Goal: Task Accomplishment & Management: Complete application form

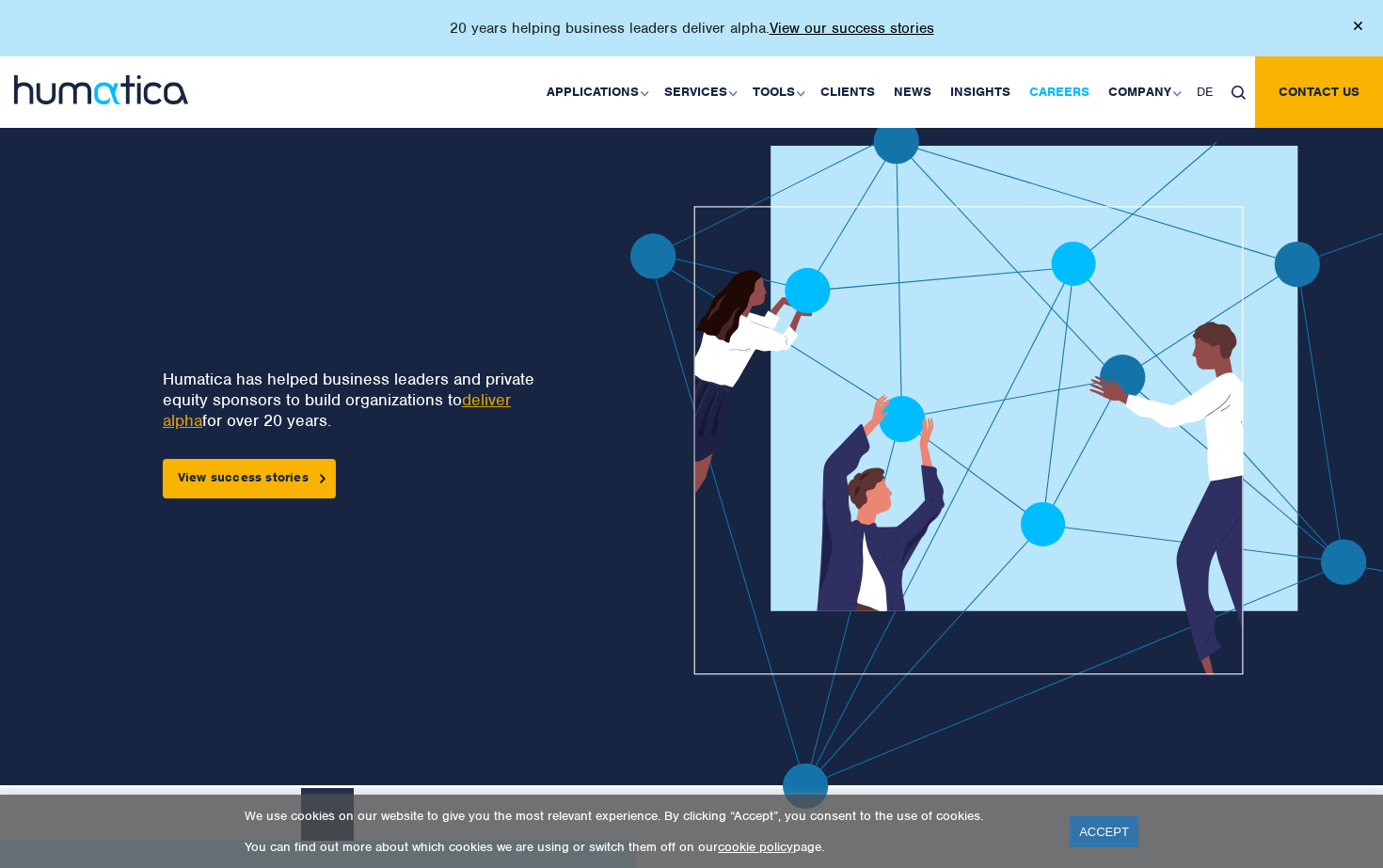
click at [1072, 89] on link "Careers" at bounding box center [1060, 92] width 79 height 71
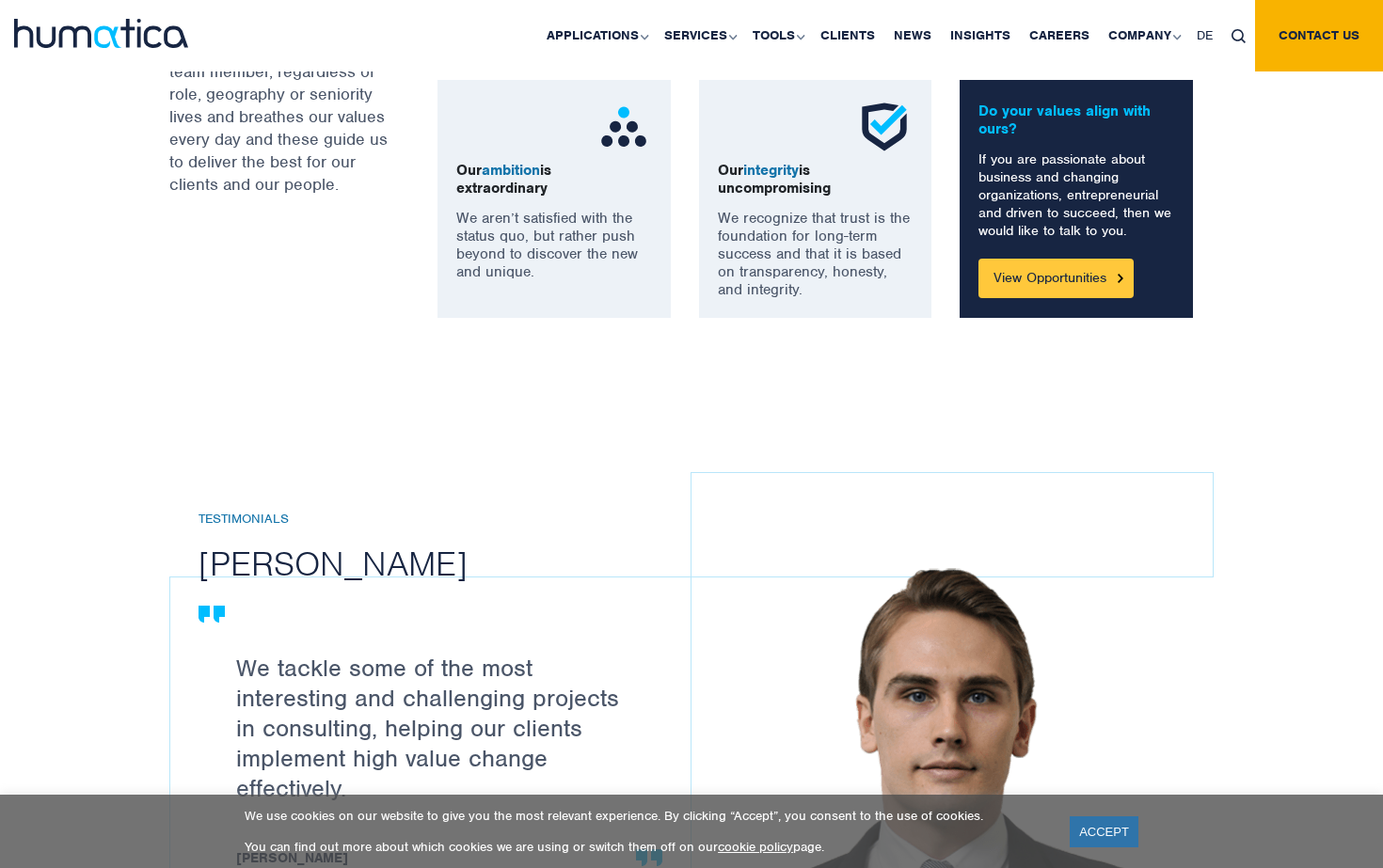
click at [1078, 270] on link "View Opportunities" at bounding box center [1056, 278] width 155 height 39
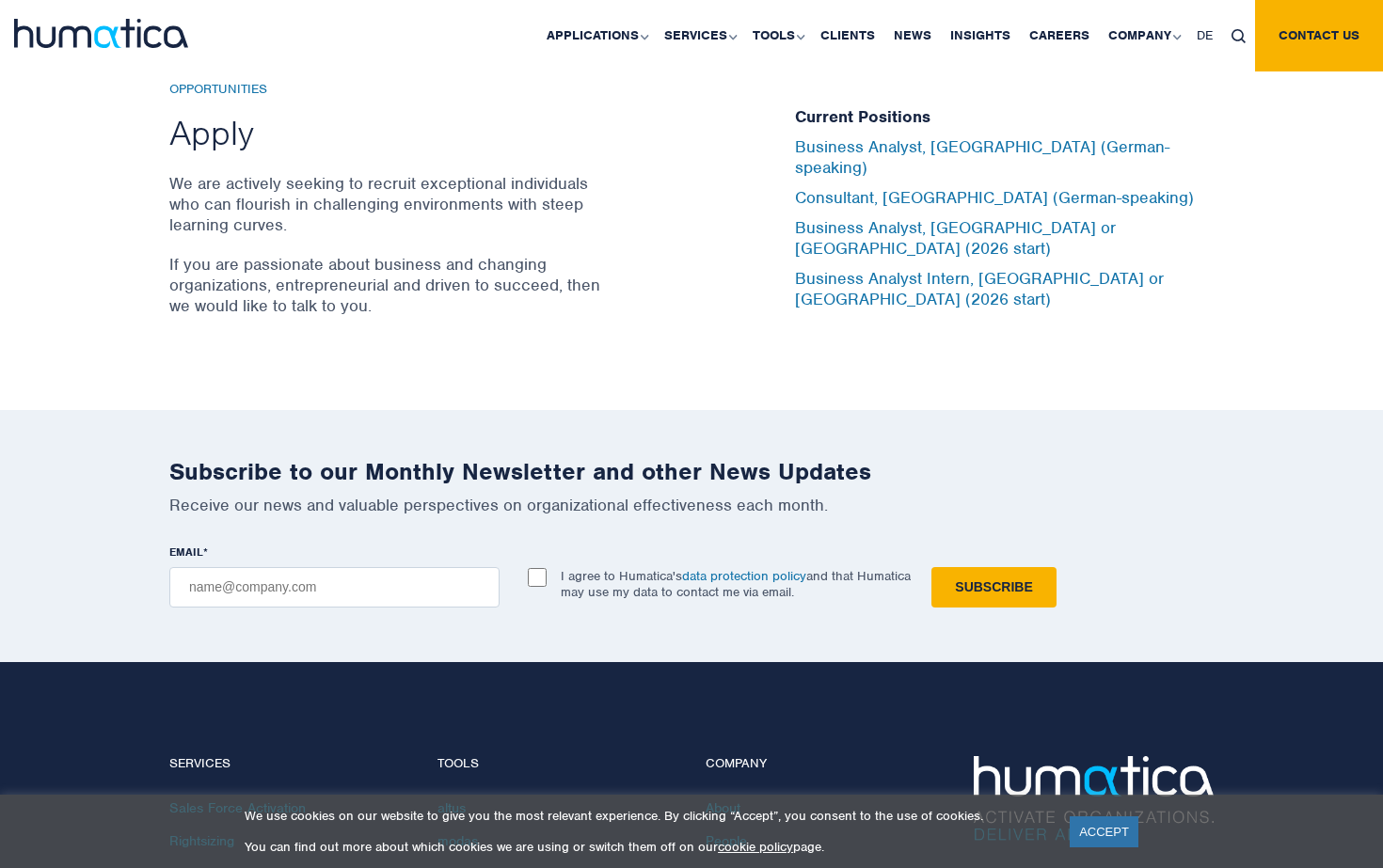
click at [1004, 268] on div "Current Positions Business Analyst, [GEOGRAPHIC_DATA] (German-speaking) Consult…" at bounding box center [1004, 209] width 419 height 254
click at [1013, 269] on link "Business Analyst Intern, [GEOGRAPHIC_DATA] or [GEOGRAPHIC_DATA] (2026 start)" at bounding box center [980, 289] width 369 height 41
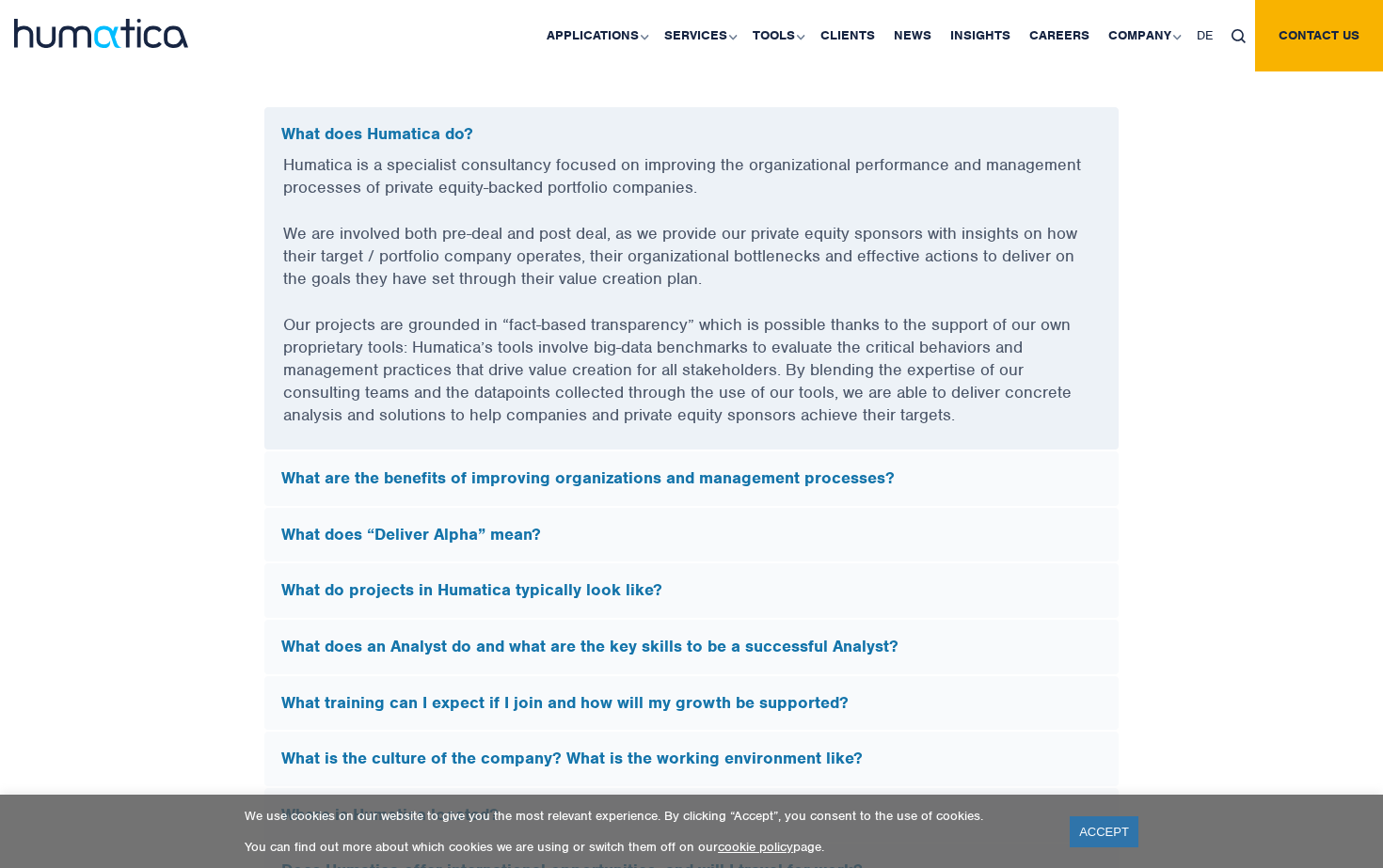
scroll to position [1639, 0]
